Goal: Find specific page/section: Find specific page/section

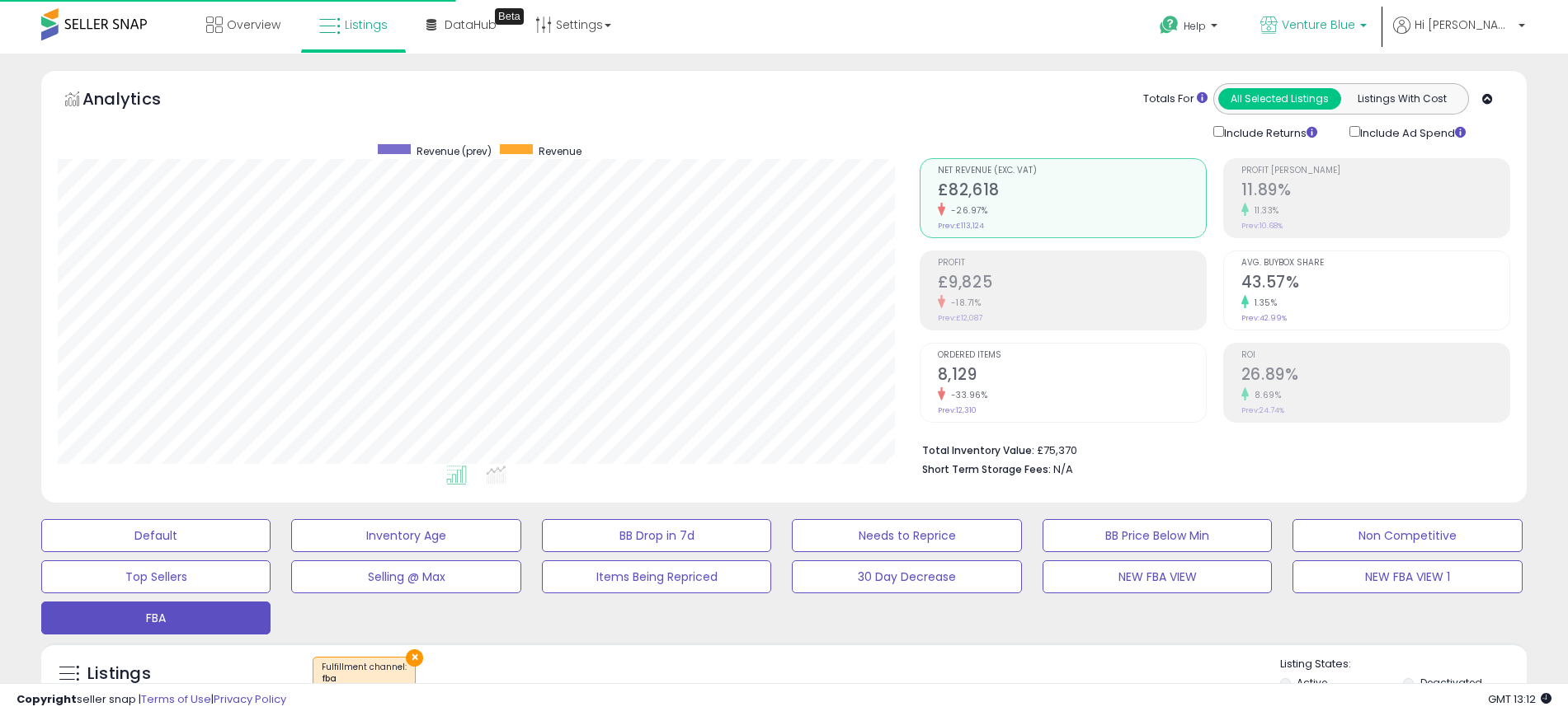
click at [1366, 33] on p "Venture Blue" at bounding box center [1313, 26] width 106 height 20
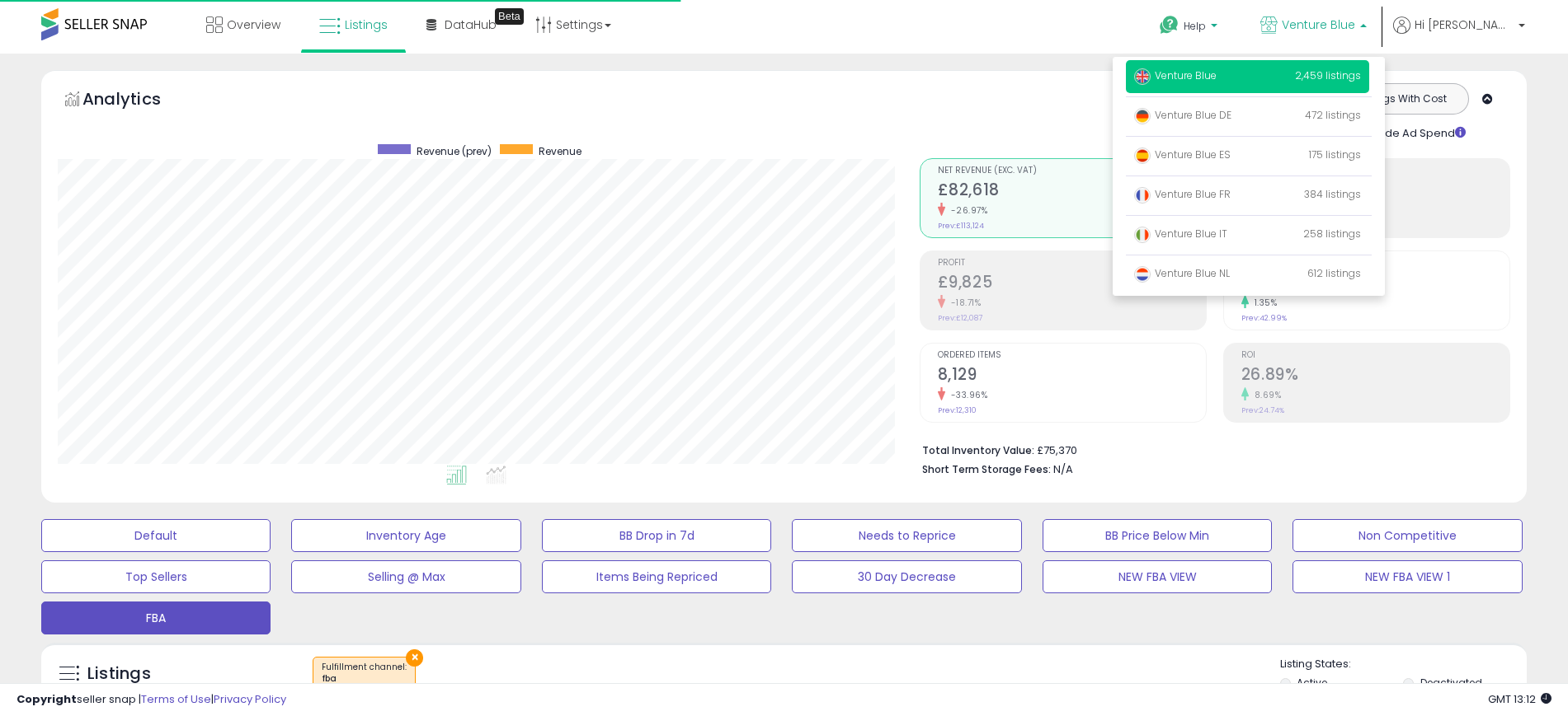
scroll to position [338, 862]
drag, startPoint x: 1265, startPoint y: 113, endPoint x: 1394, endPoint y: 78, distance: 133.7
click at [1231, 114] on span "Venture Blue DE" at bounding box center [1182, 115] width 98 height 14
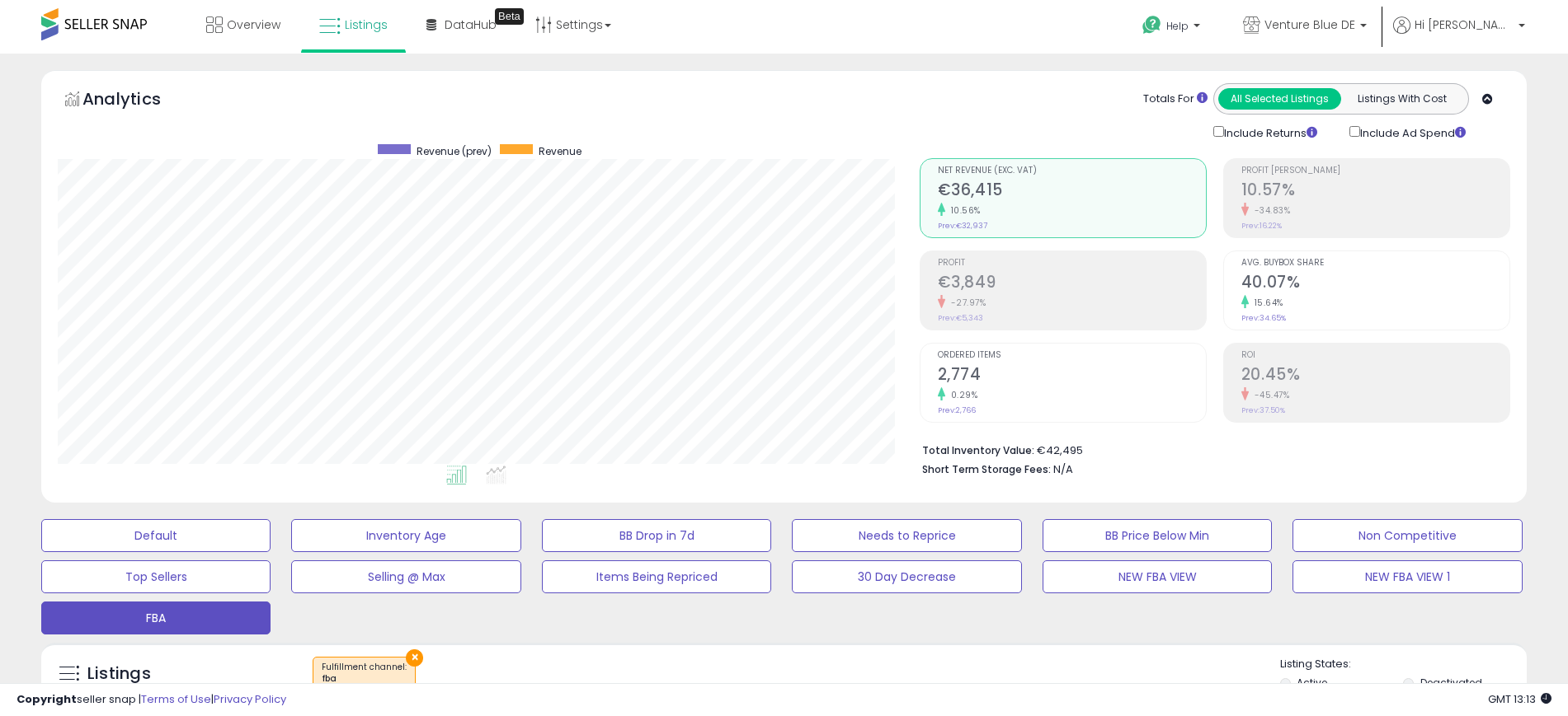
scroll to position [412, 0]
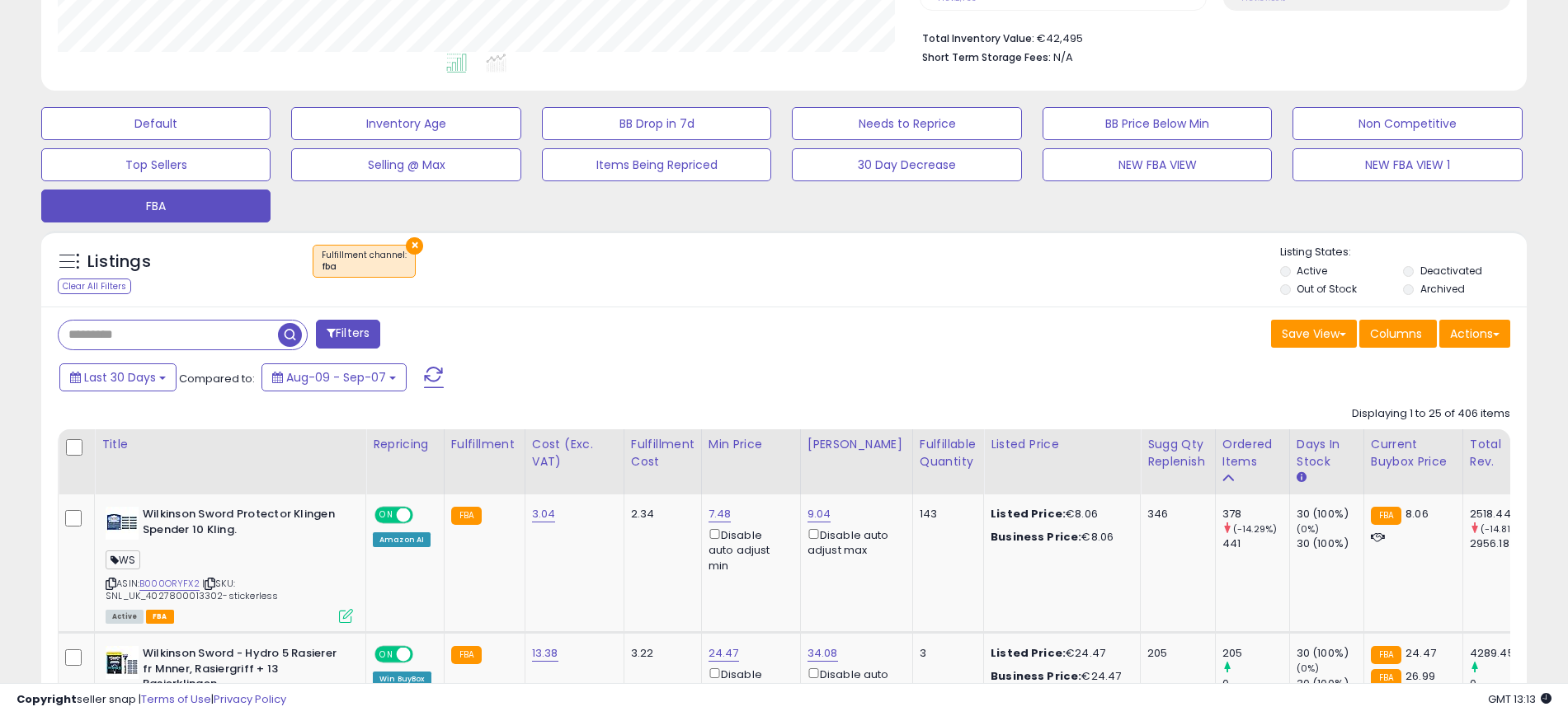
click at [177, 331] on input "text" at bounding box center [168, 335] width 219 height 29
paste input "**********"
click at [429, 338] on span "button" at bounding box center [433, 335] width 24 height 24
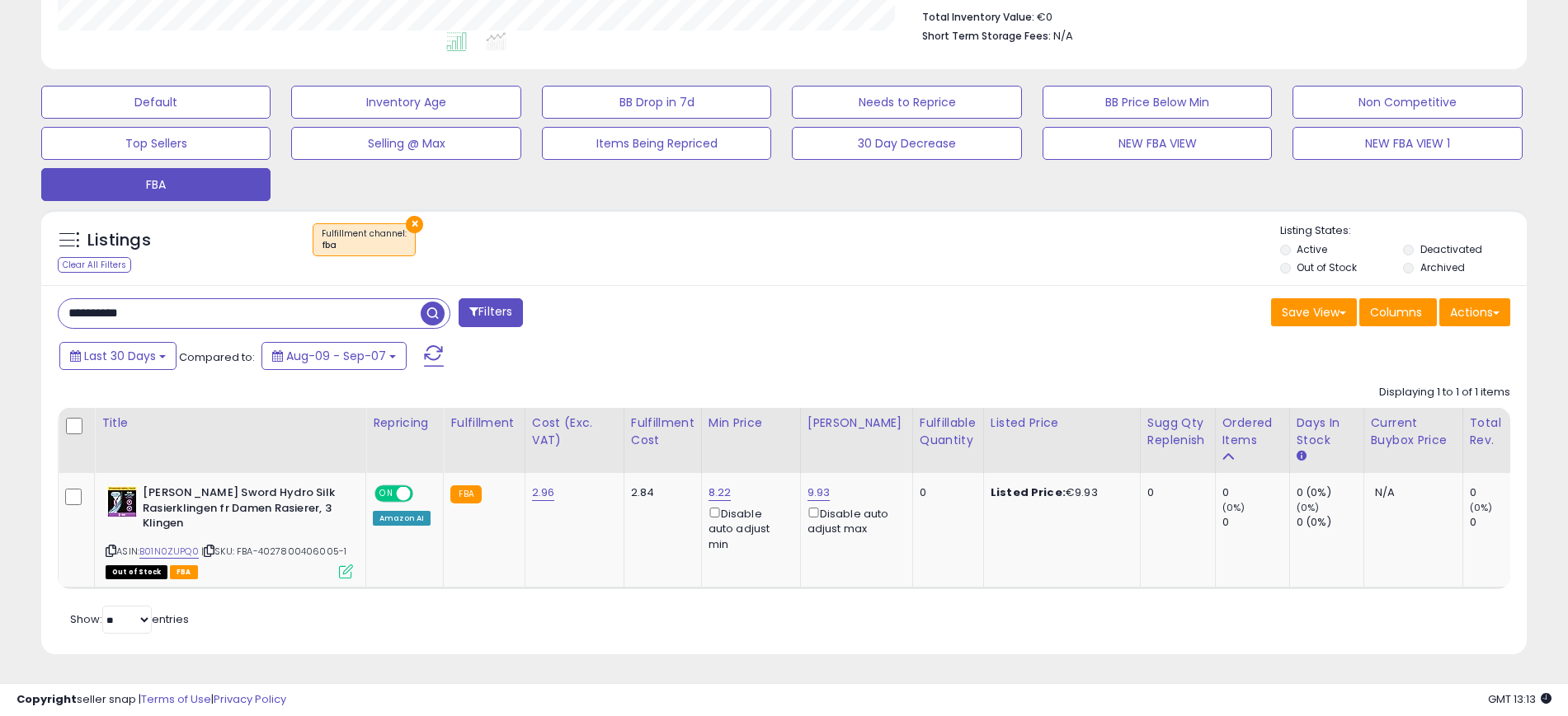
scroll to position [338, 862]
click at [123, 299] on input "**********" at bounding box center [239, 314] width 362 height 29
paste input "text"
click at [432, 302] on span "button" at bounding box center [433, 314] width 24 height 24
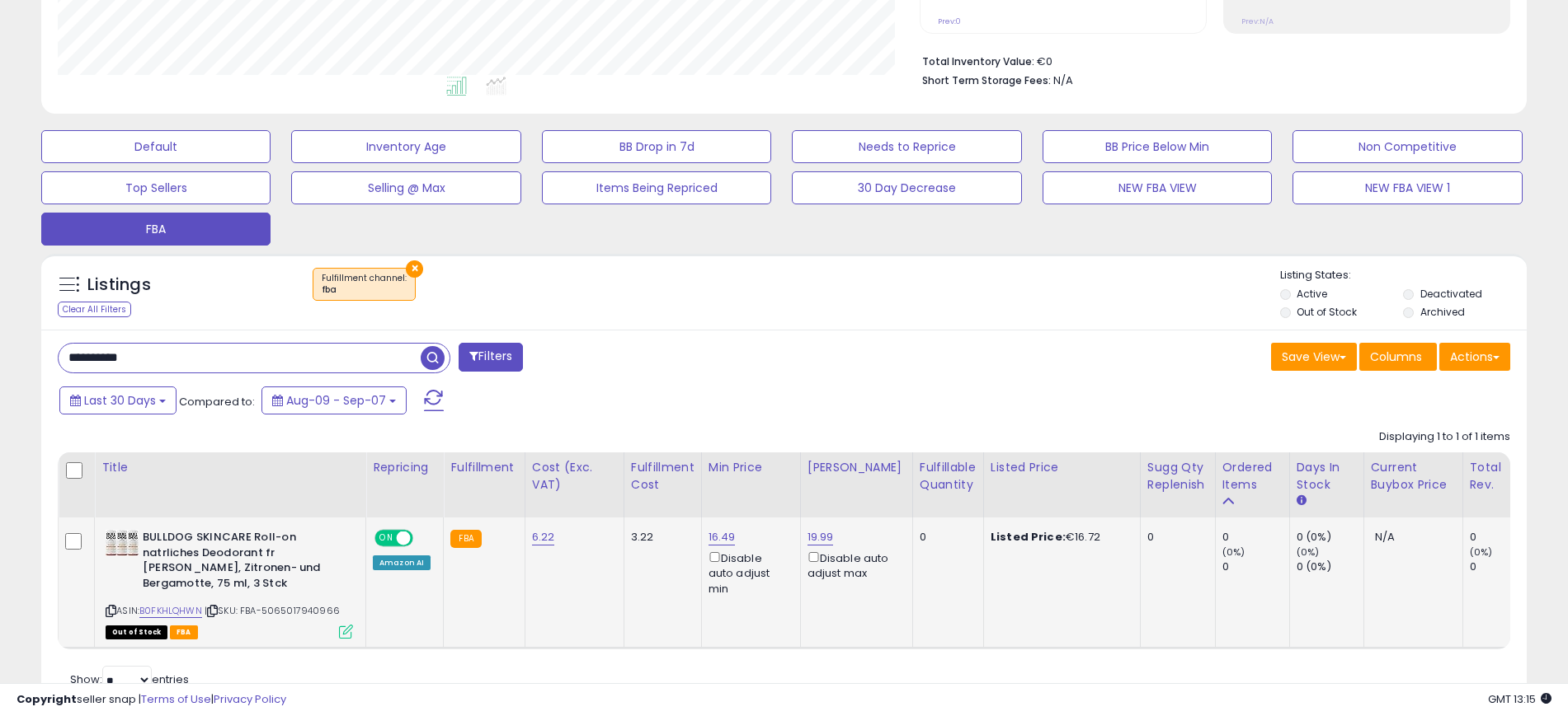
scroll to position [437, 0]
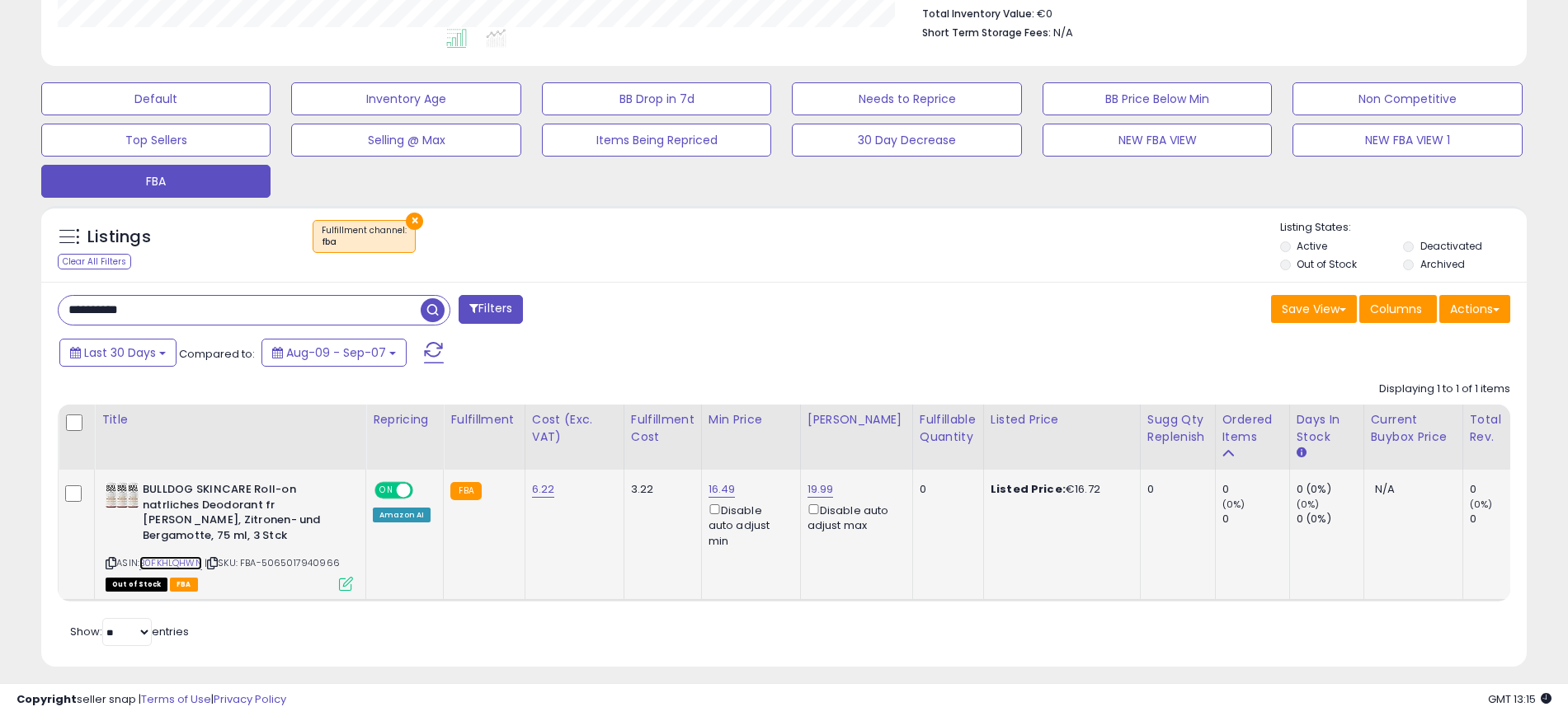
click at [184, 560] on link "B0FKHLQHWN" at bounding box center [170, 564] width 63 height 14
click at [193, 305] on input "**********" at bounding box center [239, 311] width 362 height 29
paste input "text"
type input "**********"
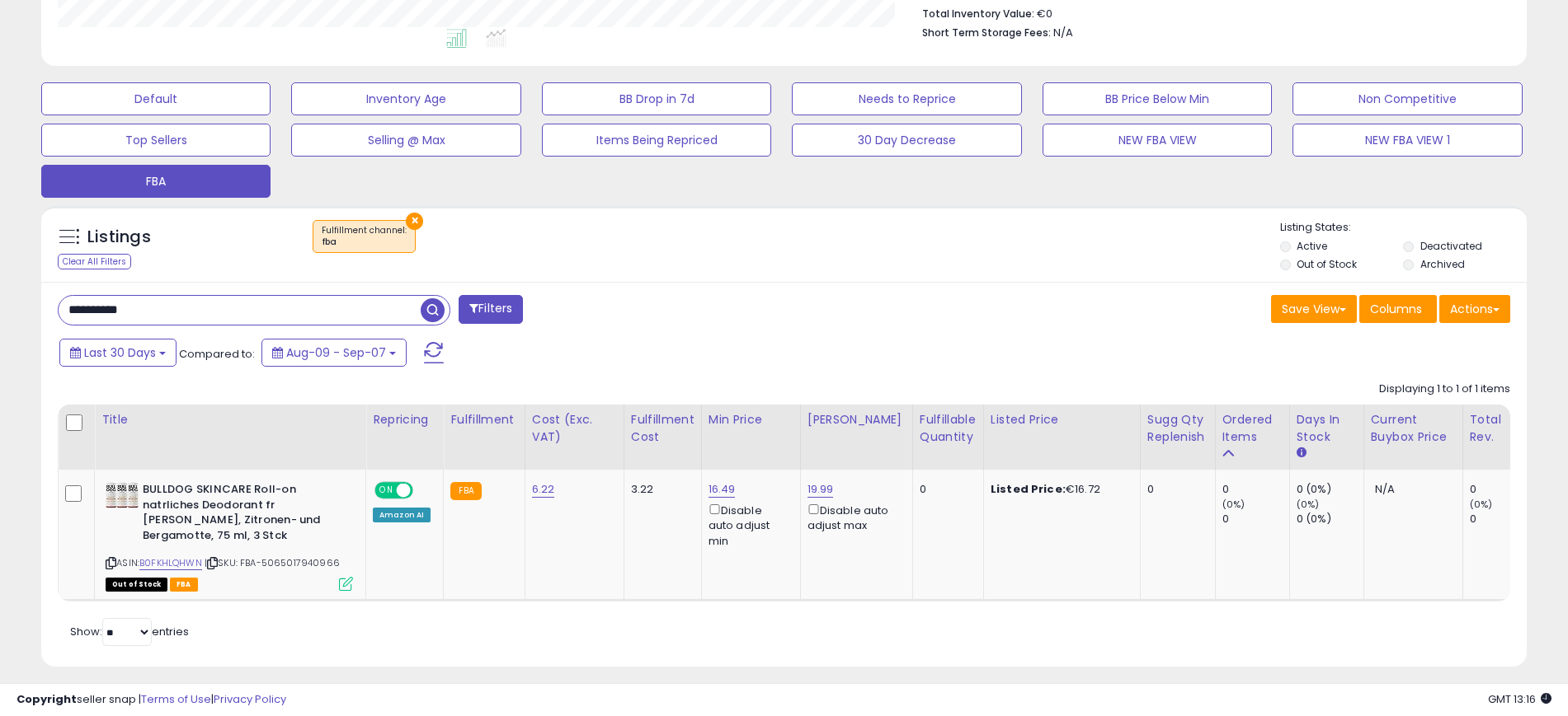
drag, startPoint x: 441, startPoint y: 312, endPoint x: 455, endPoint y: 302, distance: 17.2
click at [441, 311] on span "button" at bounding box center [433, 310] width 24 height 24
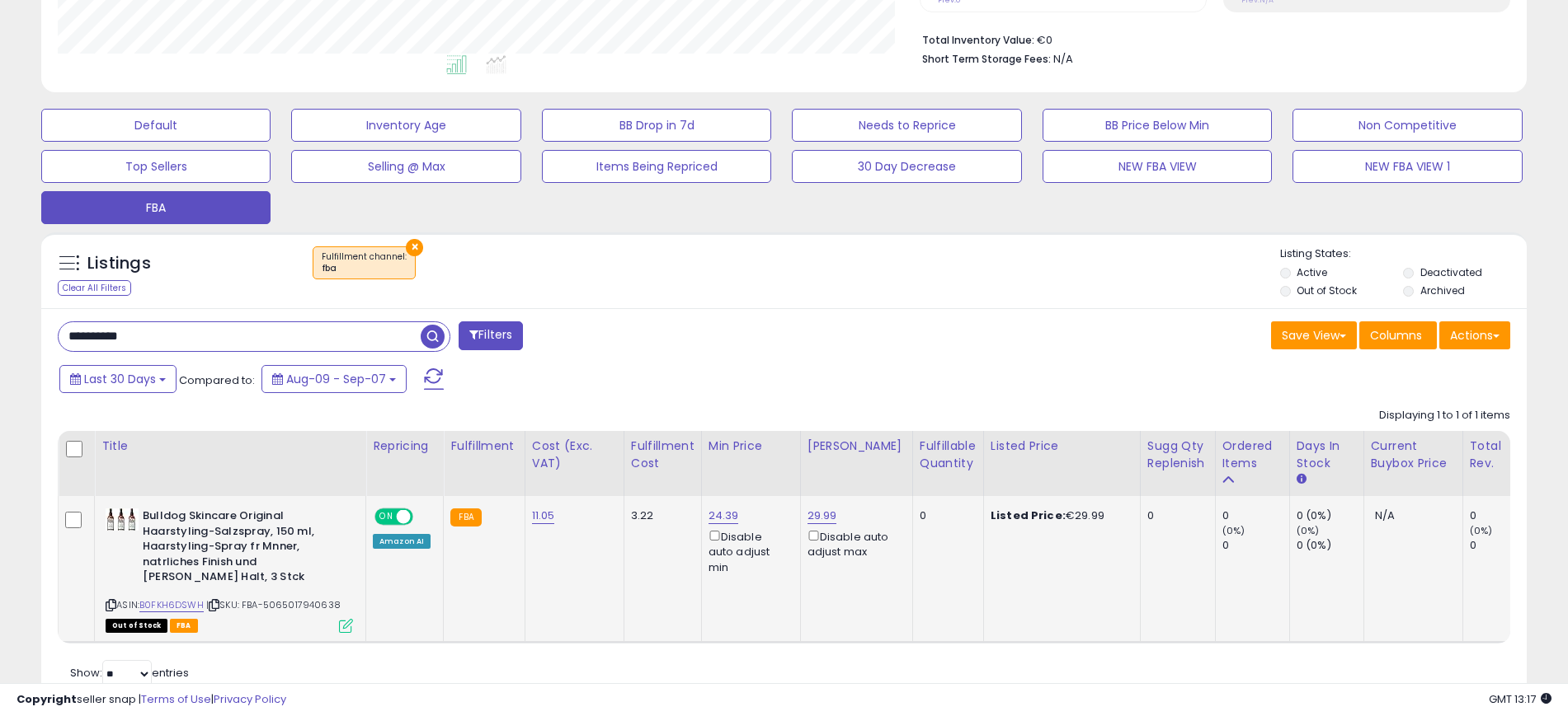
scroll to position [481, 0]
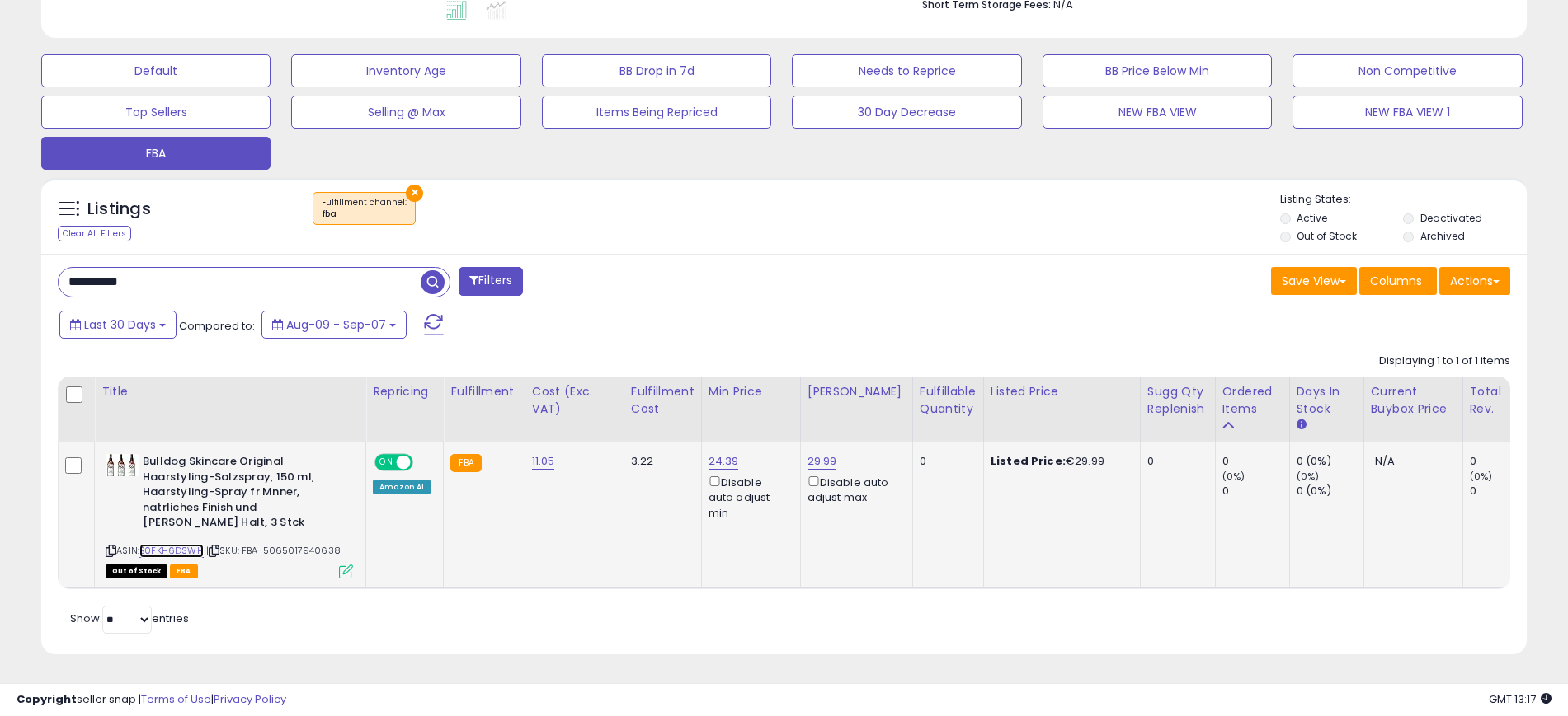
click at [186, 544] on link "B0FKH6DSWH" at bounding box center [171, 551] width 65 height 14
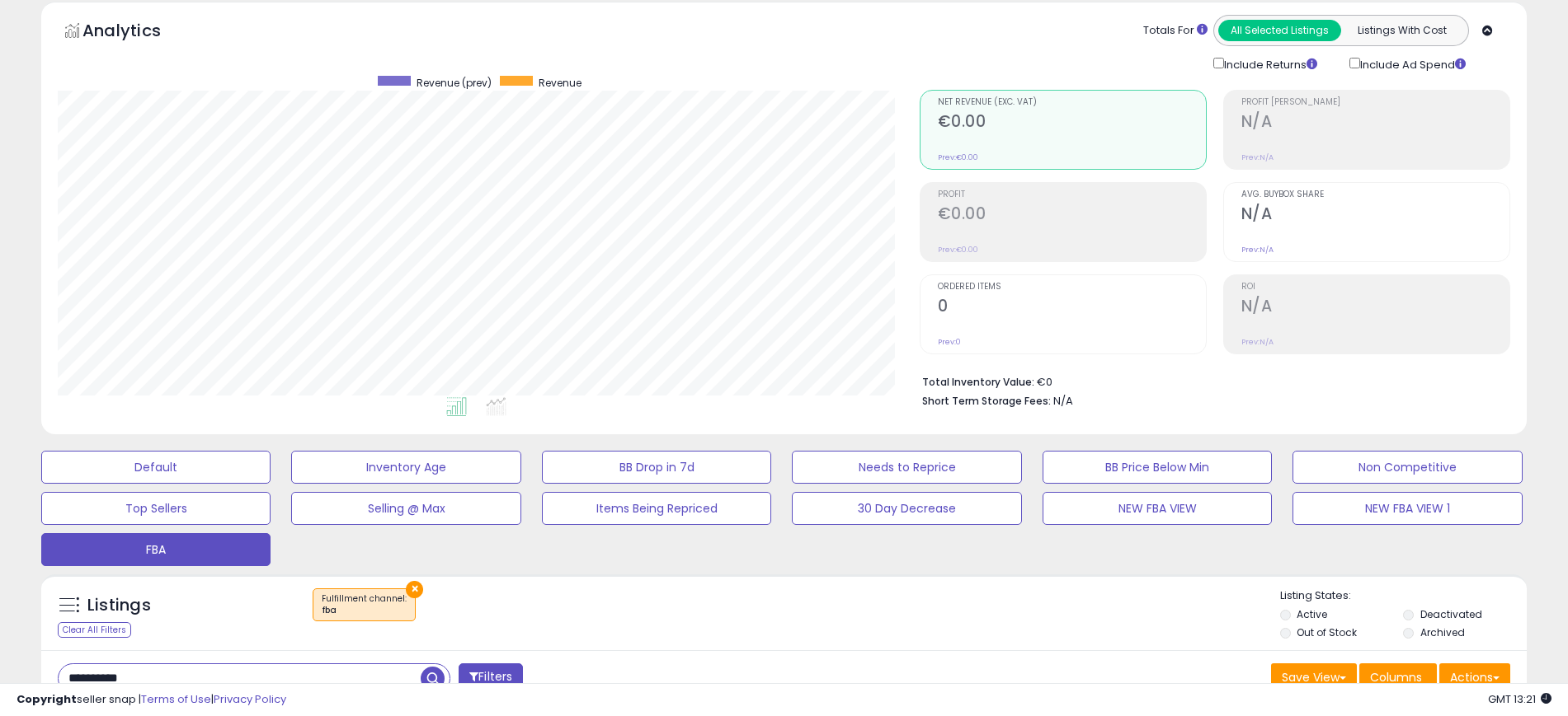
scroll to position [0, 0]
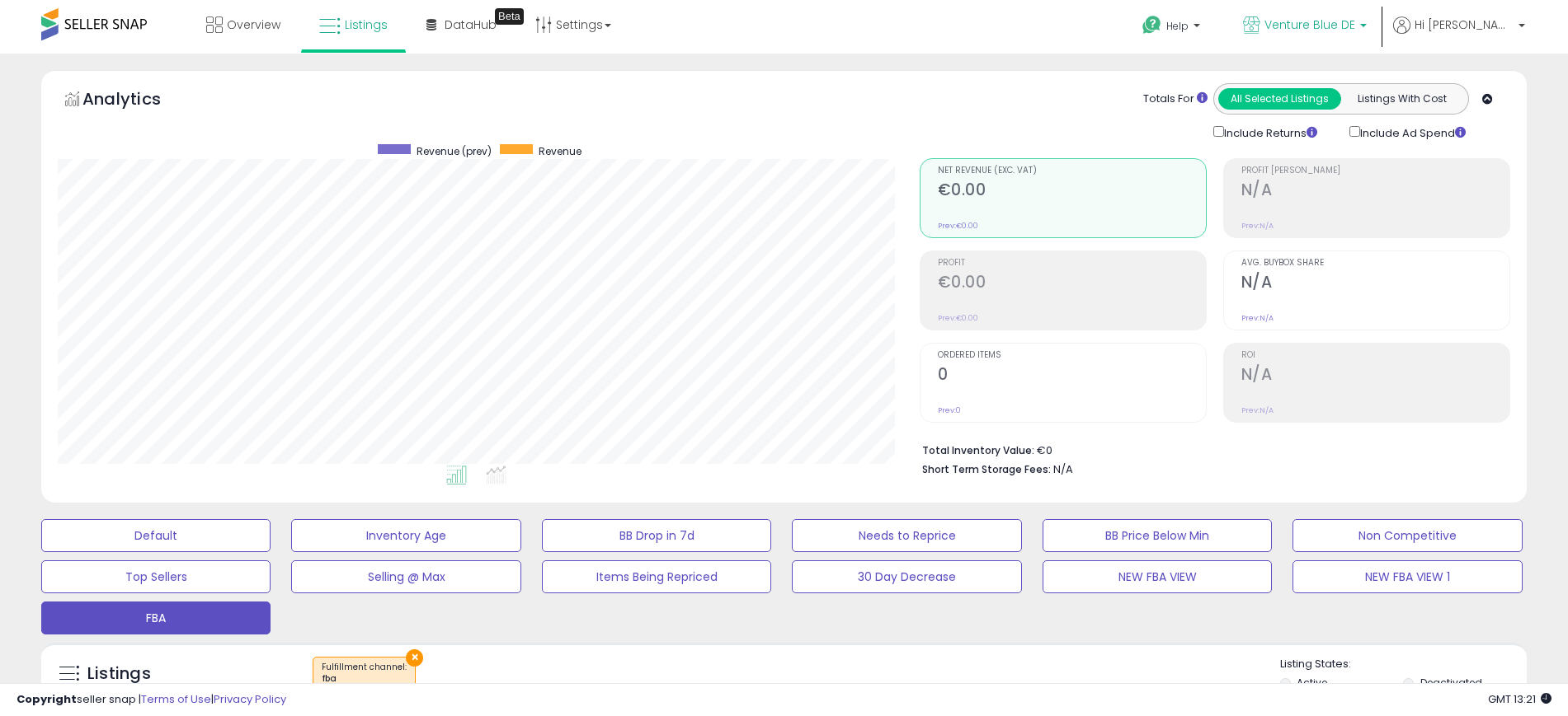
click at [1355, 18] on span "Venture Blue DE" at bounding box center [1309, 24] width 91 height 16
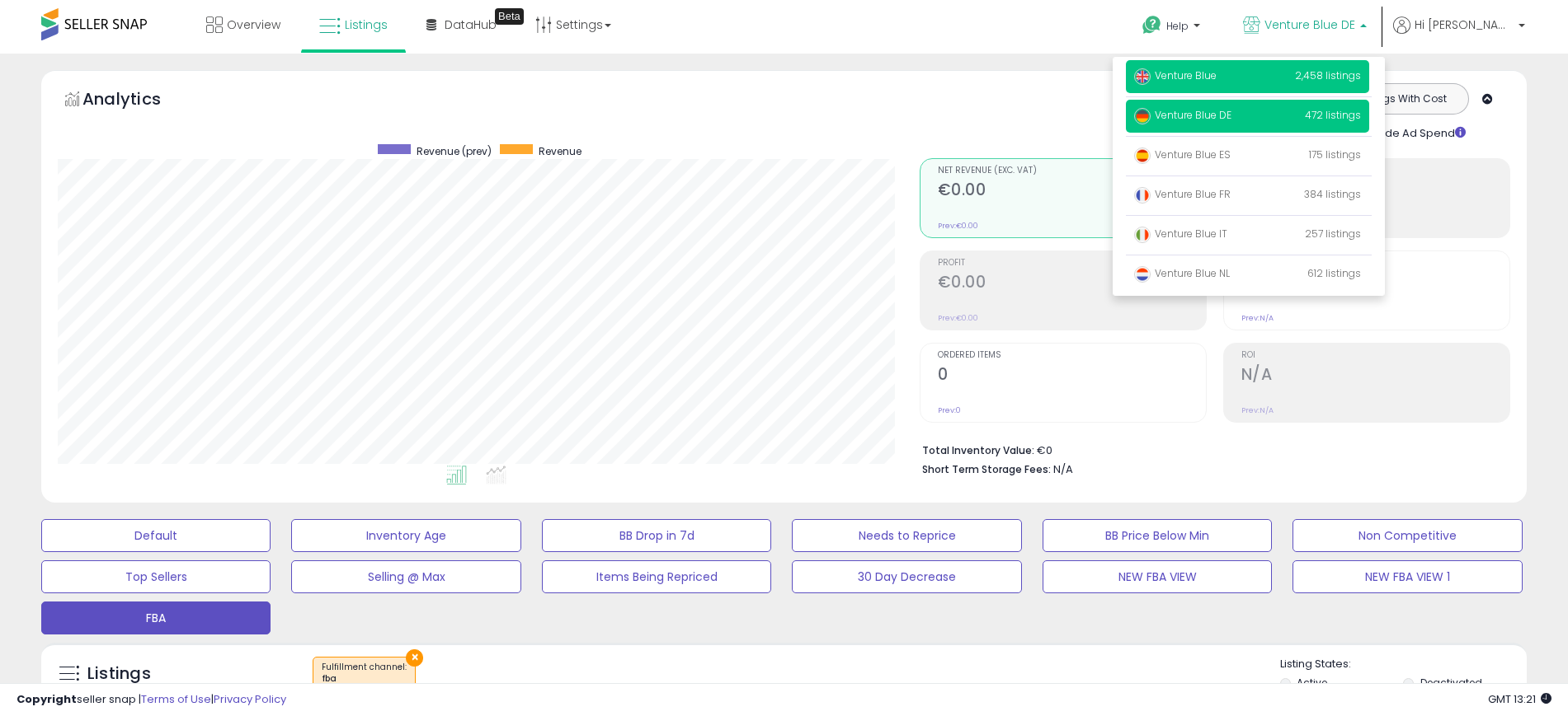
click at [1217, 70] on span "Venture Blue" at bounding box center [1174, 75] width 82 height 14
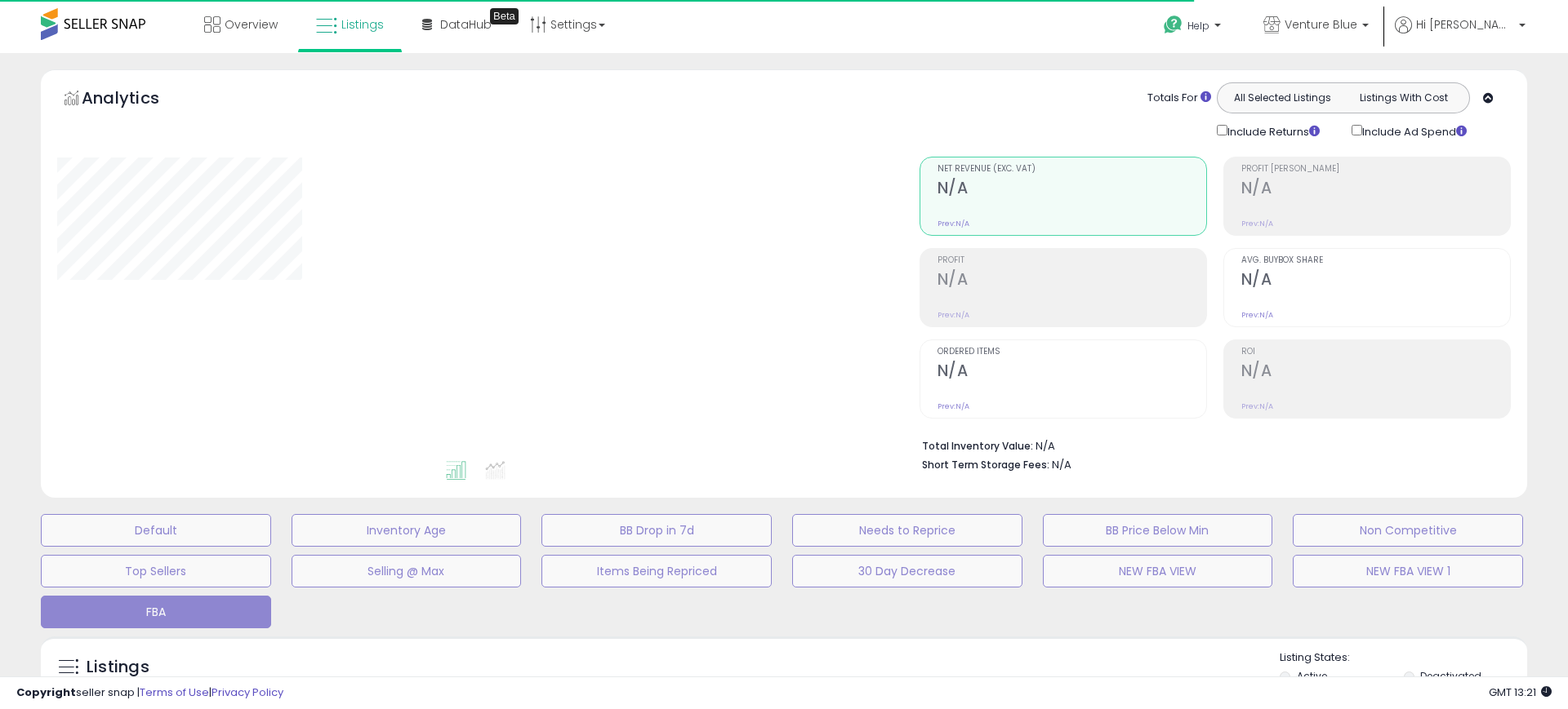
type input "**********"
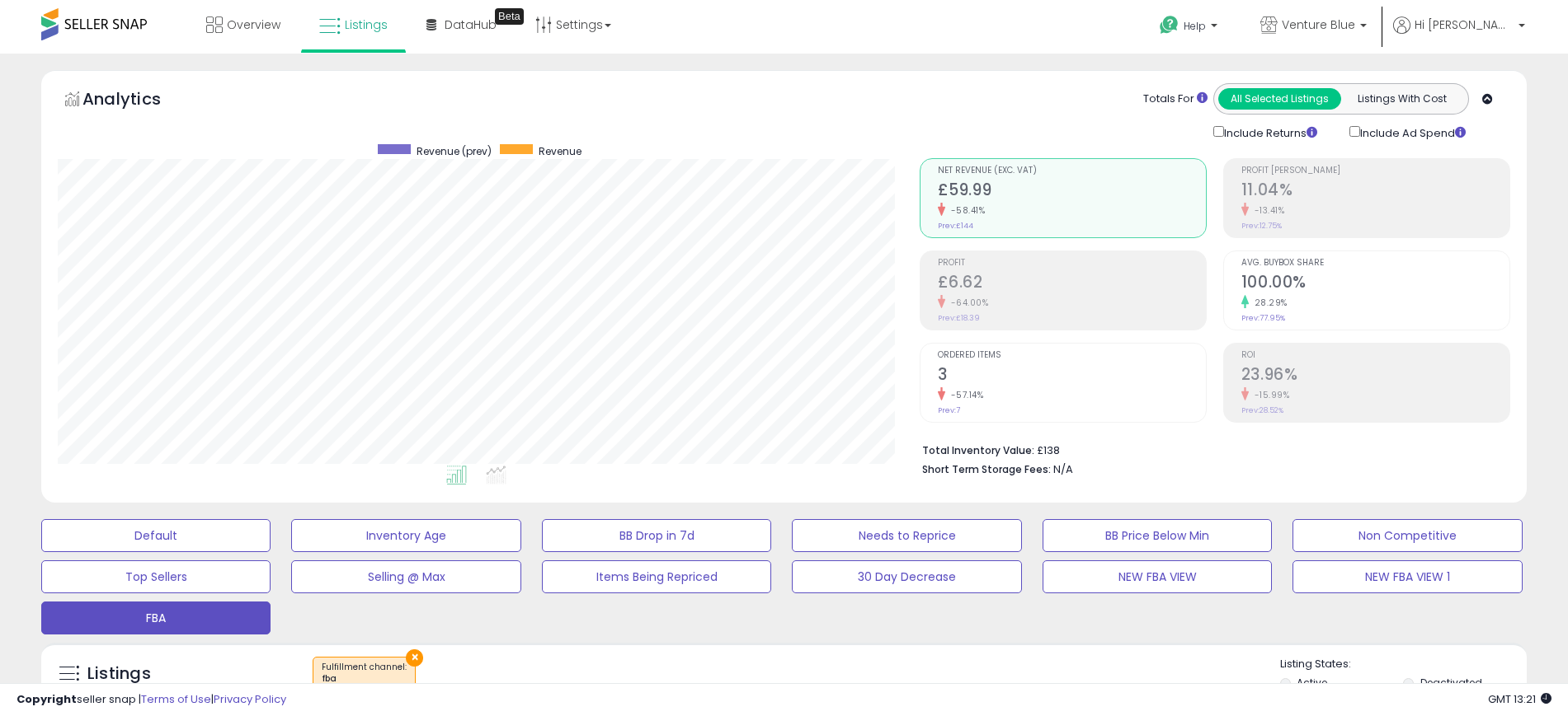
scroll to position [338, 862]
click at [912, 91] on div "Totals For All Selected Listings Listings With Cost Include Returns Include Ad …" at bounding box center [1208, 112] width 603 height 59
